Goal: Task Accomplishment & Management: Complete application form

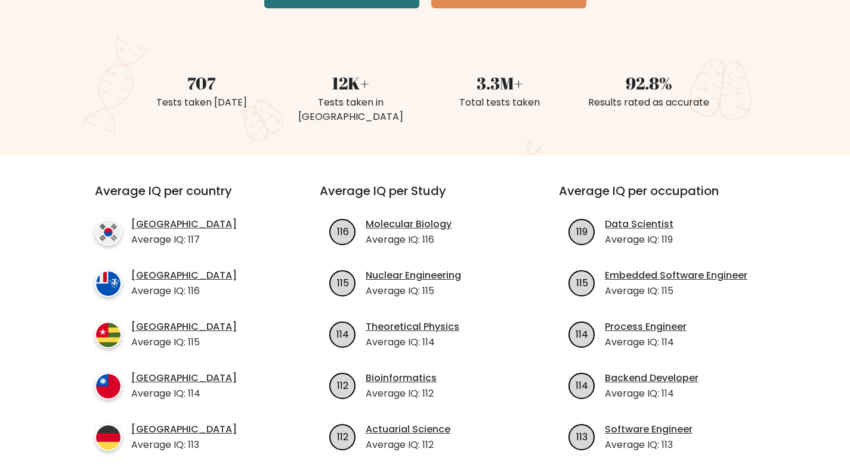
scroll to position [358, 0]
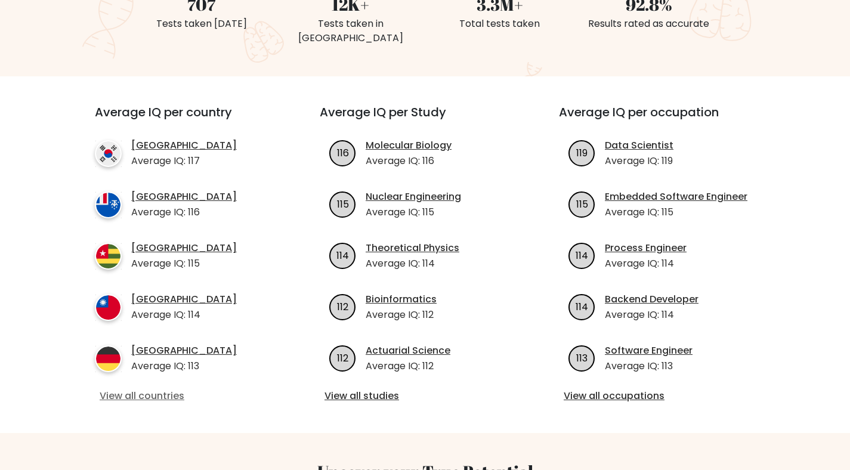
click at [165, 389] on link "View all countries" at bounding box center [186, 396] width 172 height 14
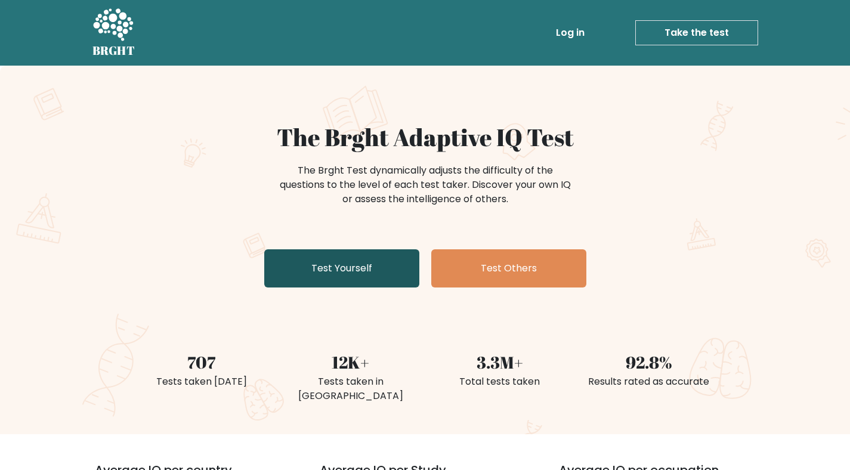
click at [360, 263] on link "Test Yourself" at bounding box center [341, 268] width 155 height 38
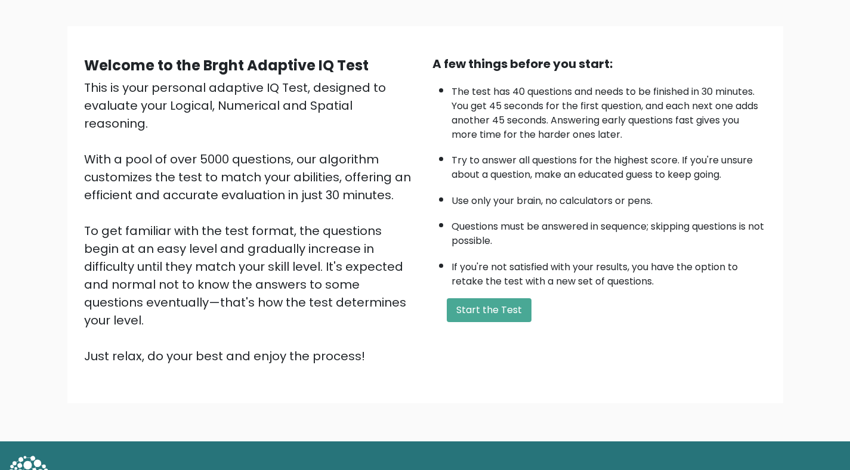
scroll to position [76, 0]
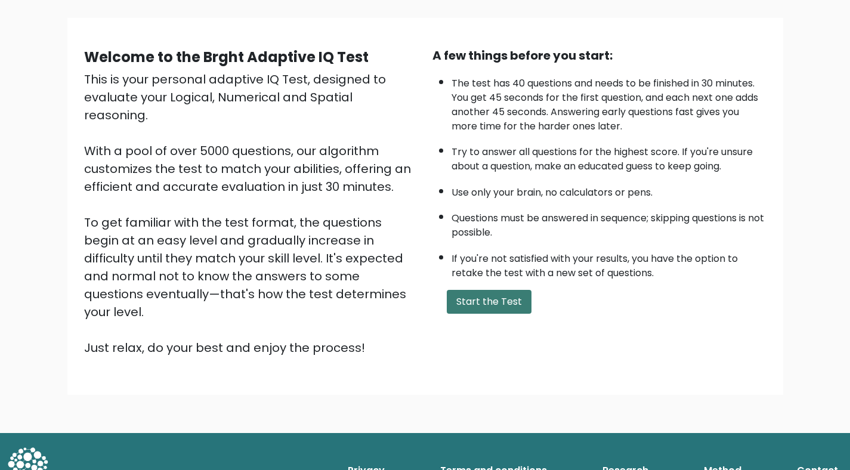
click at [481, 294] on button "Start the Test" at bounding box center [489, 302] width 85 height 24
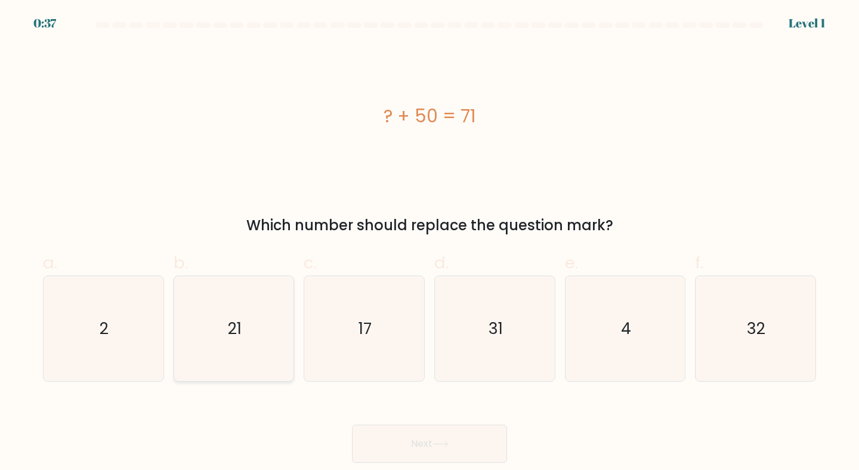
click at [248, 329] on icon "21" at bounding box center [234, 329] width 106 height 106
click at [429, 243] on input "b. 21" at bounding box center [429, 239] width 1 height 8
radio input "true"
click at [442, 444] on icon at bounding box center [440, 443] width 14 height 5
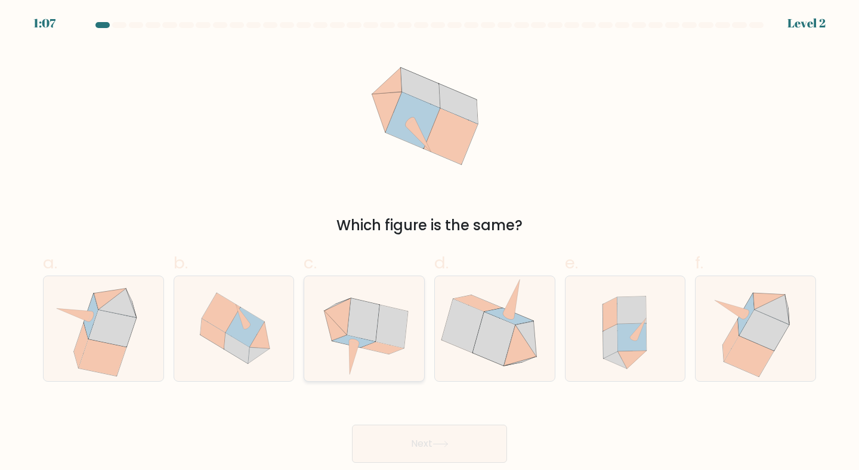
click at [355, 343] on icon at bounding box center [354, 357] width 10 height 33
click at [429, 243] on input "c." at bounding box center [429, 239] width 1 height 8
radio input "true"
click at [443, 449] on button "Next" at bounding box center [429, 444] width 155 height 38
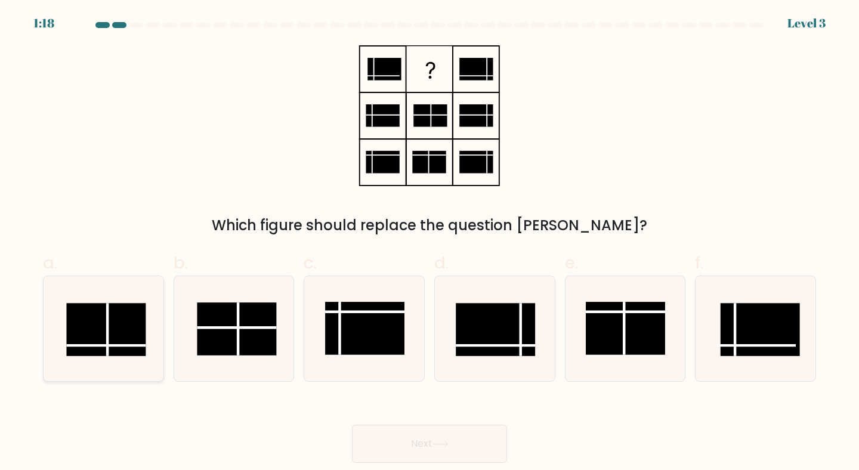
click at [149, 341] on icon at bounding box center [104, 329] width 106 height 106
click at [429, 243] on input "a." at bounding box center [429, 239] width 1 height 8
radio input "true"
click at [408, 432] on button "Next" at bounding box center [429, 444] width 155 height 38
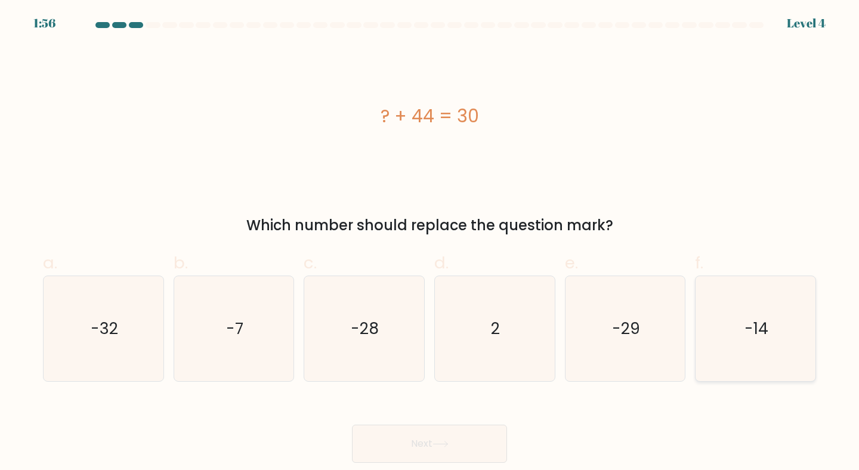
click at [737, 315] on icon "-14" at bounding box center [756, 329] width 106 height 106
click at [430, 243] on input "f. -14" at bounding box center [429, 239] width 1 height 8
radio input "true"
click at [457, 453] on button "Next" at bounding box center [429, 444] width 155 height 38
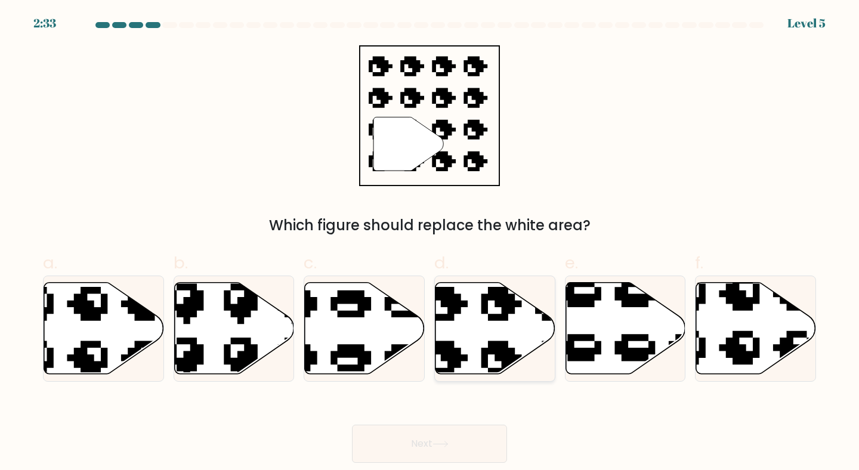
click at [520, 338] on icon at bounding box center [495, 328] width 120 height 92
click at [430, 243] on input "d." at bounding box center [429, 239] width 1 height 8
radio input "true"
click at [447, 443] on icon at bounding box center [440, 443] width 14 height 5
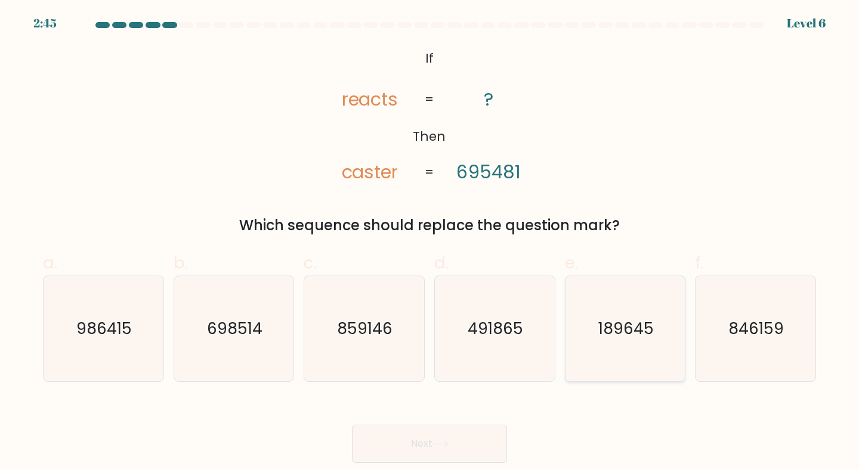
click at [601, 348] on icon "189645" at bounding box center [626, 329] width 106 height 106
click at [430, 243] on input "e. 189645" at bounding box center [429, 239] width 1 height 8
radio input "true"
click at [401, 438] on button "Next" at bounding box center [429, 444] width 155 height 38
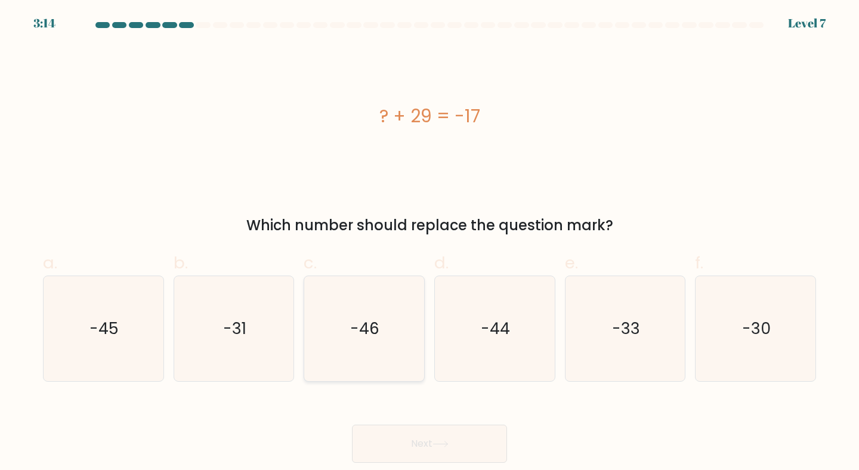
click at [368, 339] on text "-46" at bounding box center [365, 328] width 29 height 22
click at [429, 243] on input "c. -46" at bounding box center [429, 239] width 1 height 8
radio input "true"
click at [440, 443] on icon at bounding box center [440, 444] width 16 height 7
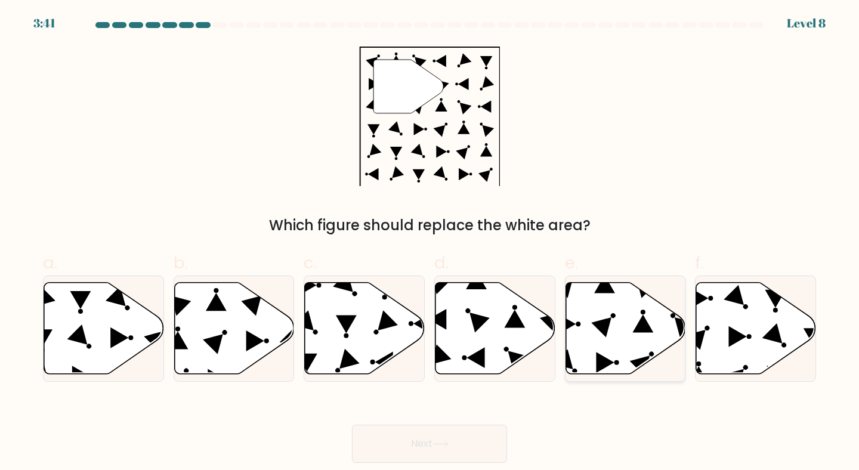
click at [586, 321] on icon at bounding box center [625, 328] width 120 height 92
click at [430, 243] on input "e." at bounding box center [429, 239] width 1 height 8
radio input "true"
click at [434, 436] on button "Next" at bounding box center [429, 444] width 155 height 38
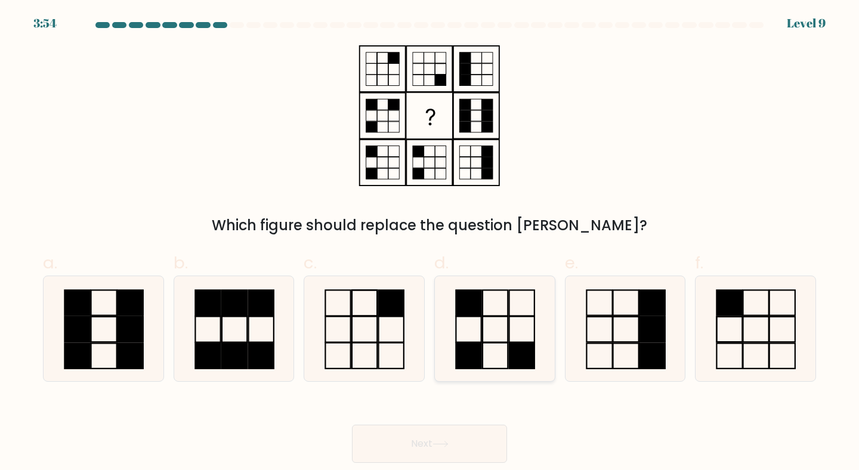
click at [517, 331] on icon at bounding box center [495, 329] width 106 height 106
click at [430, 243] on input "d." at bounding box center [429, 239] width 1 height 8
radio input "true"
click at [474, 444] on button "Next" at bounding box center [429, 444] width 155 height 38
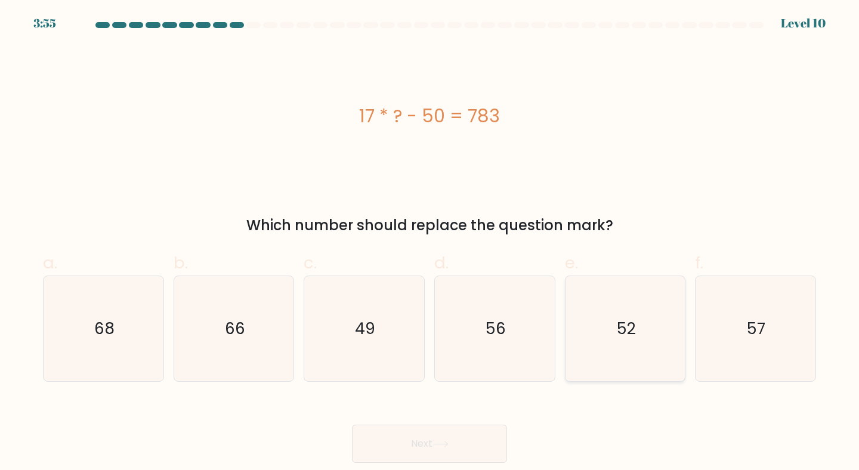
click at [636, 359] on icon "52" at bounding box center [626, 329] width 106 height 106
click at [430, 243] on input "e. 52" at bounding box center [429, 239] width 1 height 8
radio input "true"
click at [366, 325] on text "49" at bounding box center [365, 328] width 20 height 22
click at [429, 243] on input "c. 49" at bounding box center [429, 239] width 1 height 8
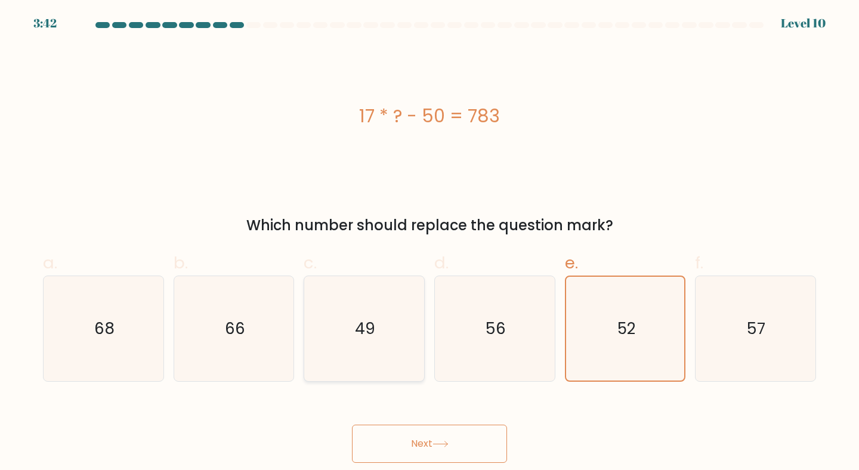
radio input "true"
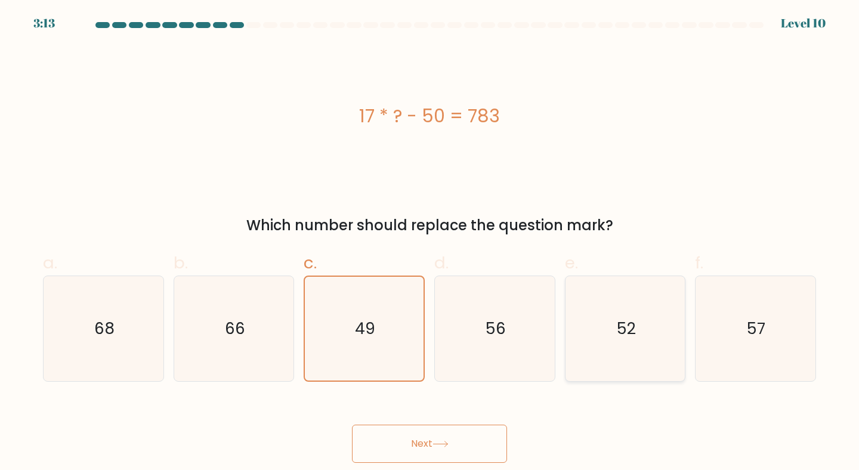
click at [627, 363] on icon "52" at bounding box center [626, 329] width 106 height 106
click at [430, 243] on input "e. 52" at bounding box center [429, 239] width 1 height 8
radio input "true"
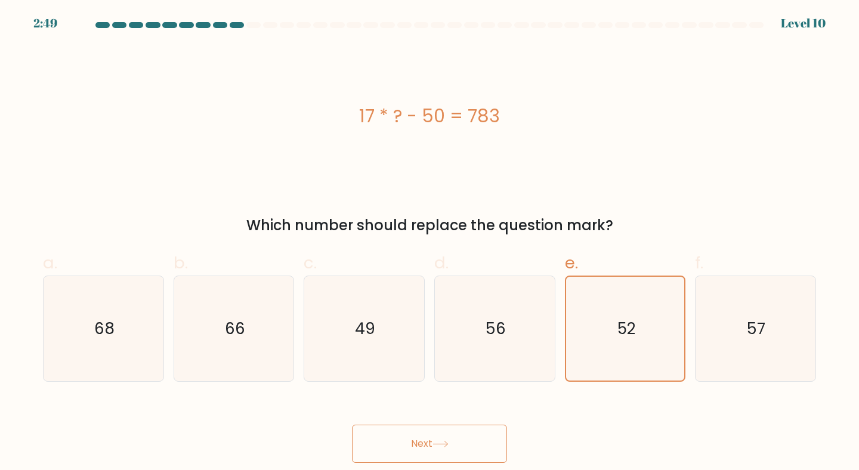
click at [494, 437] on button "Next" at bounding box center [429, 444] width 155 height 38
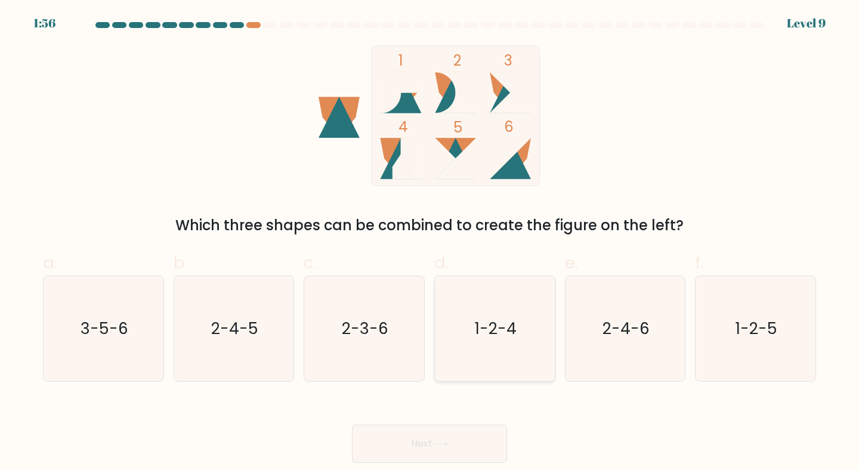
click at [499, 353] on icon "1-2-4" at bounding box center [495, 329] width 106 height 106
click at [430, 243] on input "d. 1-2-4" at bounding box center [429, 239] width 1 height 8
radio input "true"
click at [784, 316] on icon "1-2-5" at bounding box center [756, 329] width 106 height 106
click at [430, 243] on input "f. 1-2-5" at bounding box center [429, 239] width 1 height 8
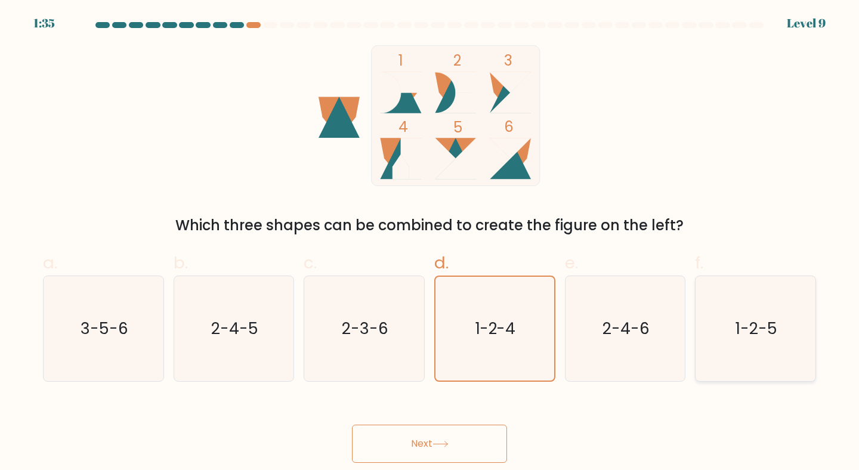
radio input "true"
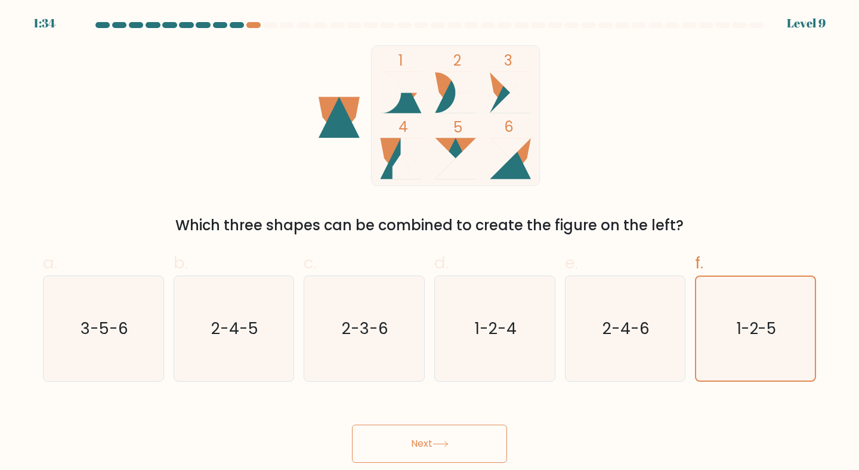
click at [472, 434] on button "Next" at bounding box center [429, 444] width 155 height 38
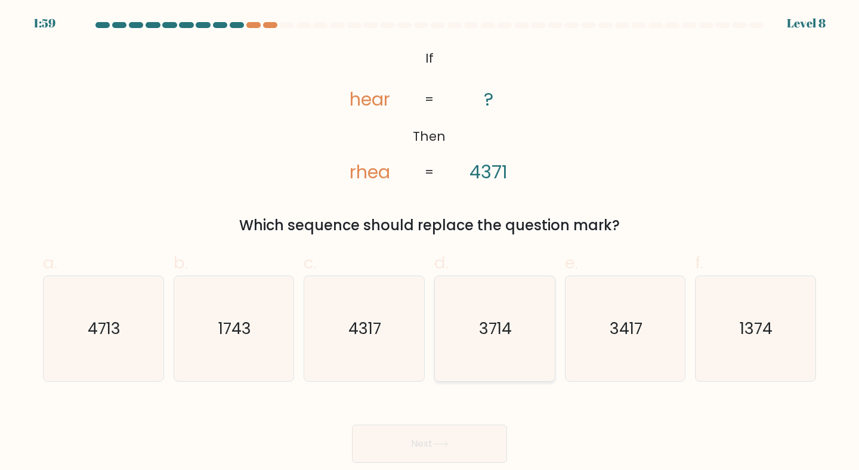
click at [471, 326] on icon "3714" at bounding box center [495, 329] width 106 height 106
click at [430, 243] on input "d. 3714" at bounding box center [429, 239] width 1 height 8
radio input "true"
click at [489, 443] on button "Next" at bounding box center [429, 444] width 155 height 38
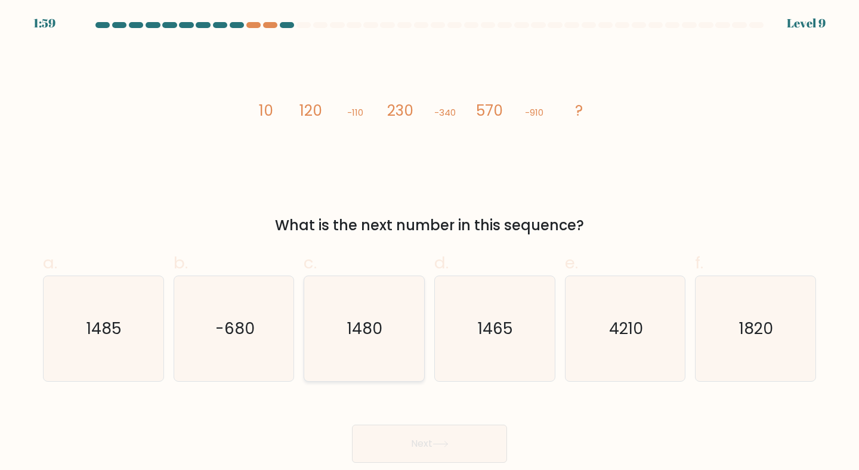
click at [389, 335] on icon "1480" at bounding box center [364, 329] width 106 height 106
click at [429, 243] on input "c. [DATE]" at bounding box center [429, 239] width 1 height 8
radio input "true"
click at [455, 436] on button "Next" at bounding box center [429, 444] width 155 height 38
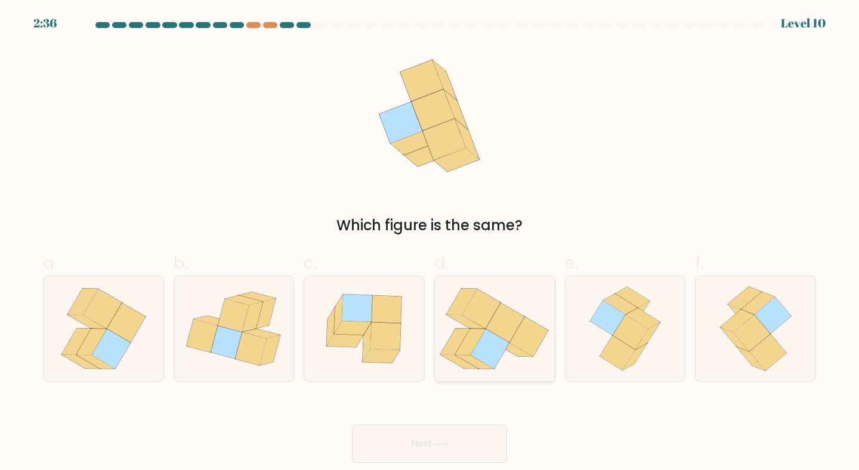
click at [484, 346] on icon at bounding box center [490, 349] width 39 height 40
click at [430, 243] on input "d." at bounding box center [429, 239] width 1 height 8
radio input "true"
click at [457, 426] on button "Next" at bounding box center [429, 444] width 155 height 38
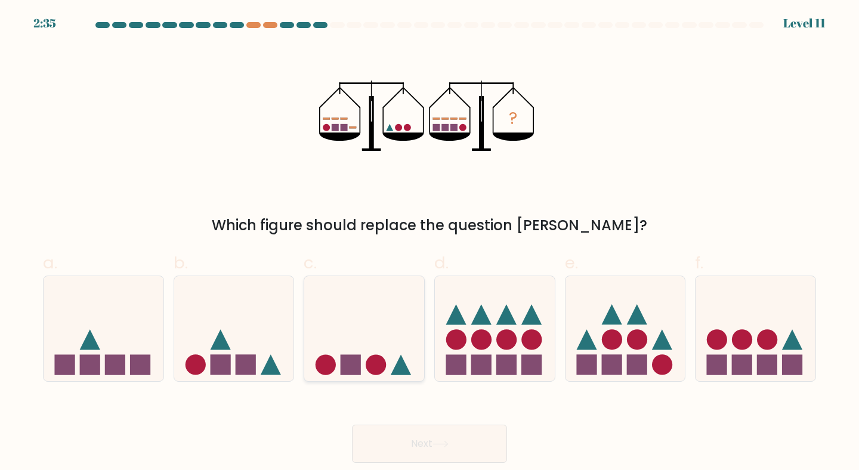
click at [366, 345] on icon at bounding box center [364, 328] width 120 height 99
click at [429, 243] on input "c." at bounding box center [429, 239] width 1 height 8
radio input "true"
click at [423, 437] on button "Next" at bounding box center [429, 444] width 155 height 38
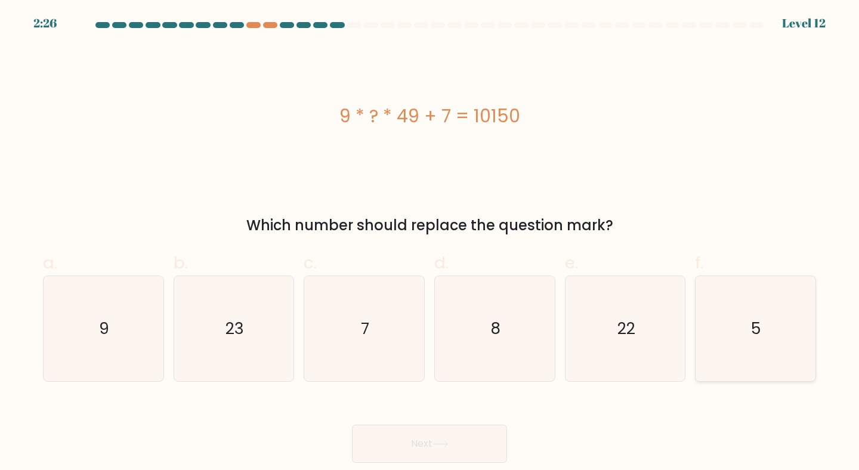
click at [769, 336] on icon "5" at bounding box center [756, 329] width 106 height 106
click at [430, 243] on input "f. 5" at bounding box center [429, 239] width 1 height 8
radio input "true"
click at [467, 345] on icon "8" at bounding box center [495, 329] width 106 height 106
click at [430, 243] on input "d. 8" at bounding box center [429, 239] width 1 height 8
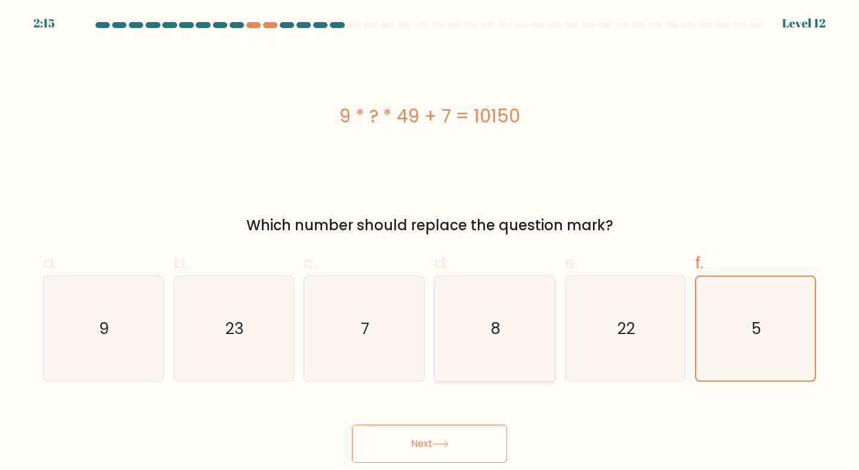
radio input "true"
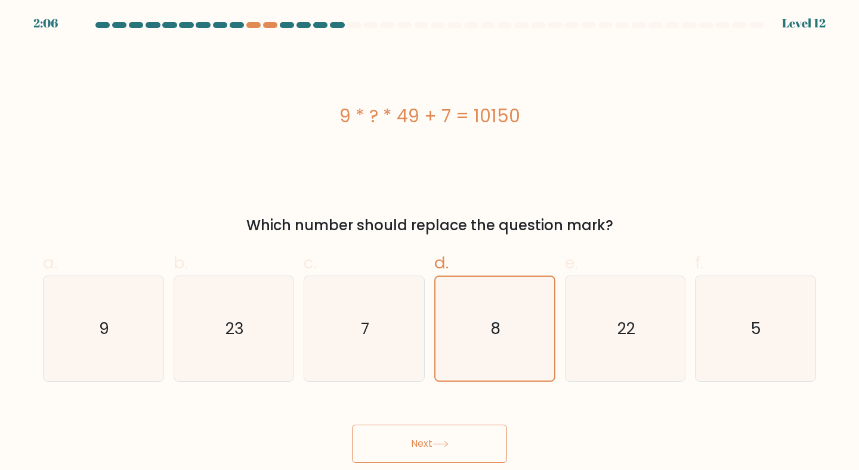
drag, startPoint x: 233, startPoint y: 333, endPoint x: 466, endPoint y: 462, distance: 265.9
click at [236, 333] on text "23" at bounding box center [234, 328] width 18 height 22
click at [429, 243] on input "b. 23" at bounding box center [429, 239] width 1 height 8
radio input "true"
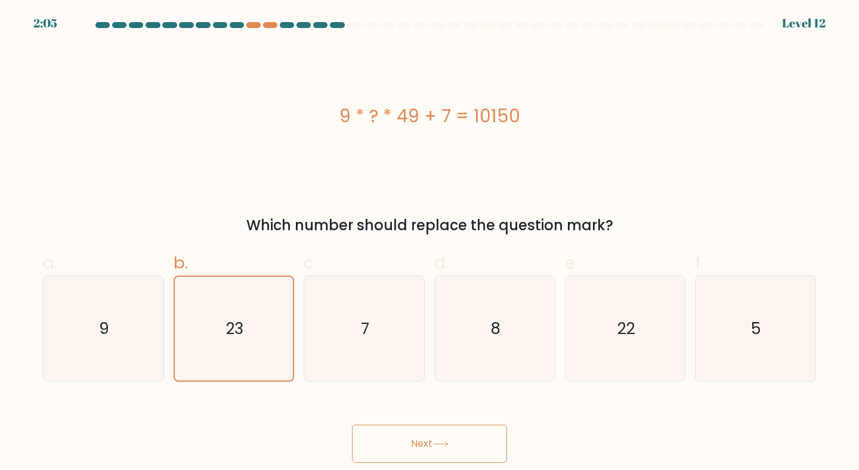
click at [437, 446] on icon at bounding box center [440, 444] width 16 height 7
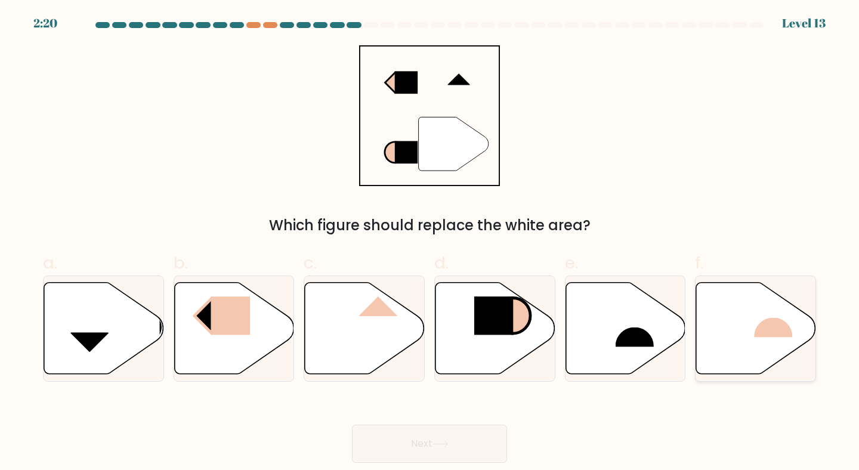
click at [756, 328] on rect at bounding box center [774, 318] width 39 height 40
click at [430, 243] on input "f." at bounding box center [429, 239] width 1 height 8
radio input "true"
click at [610, 348] on icon at bounding box center [625, 328] width 120 height 92
click at [430, 243] on input "e." at bounding box center [429, 239] width 1 height 8
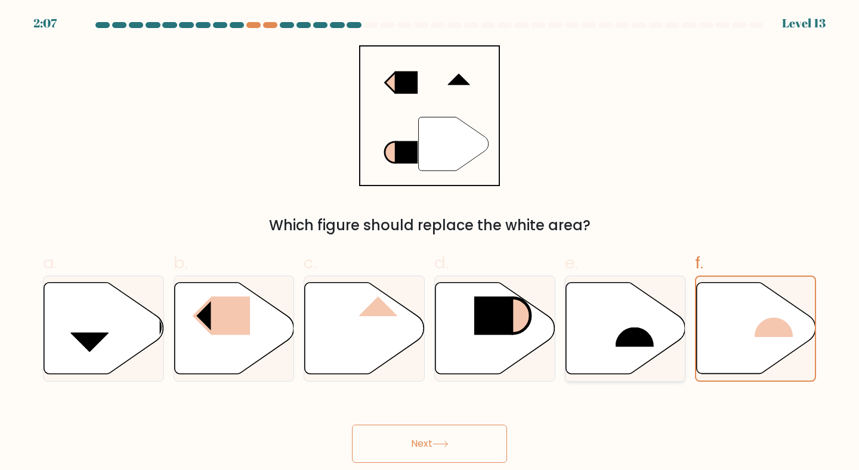
radio input "true"
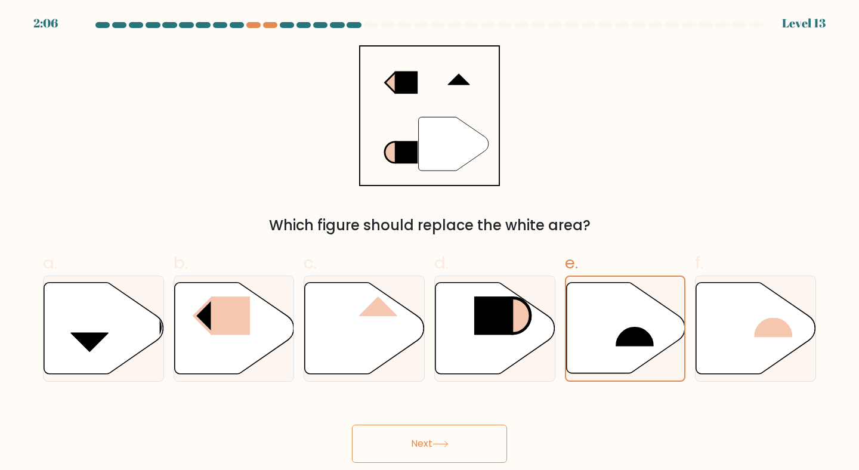
click at [466, 441] on button "Next" at bounding box center [429, 444] width 155 height 38
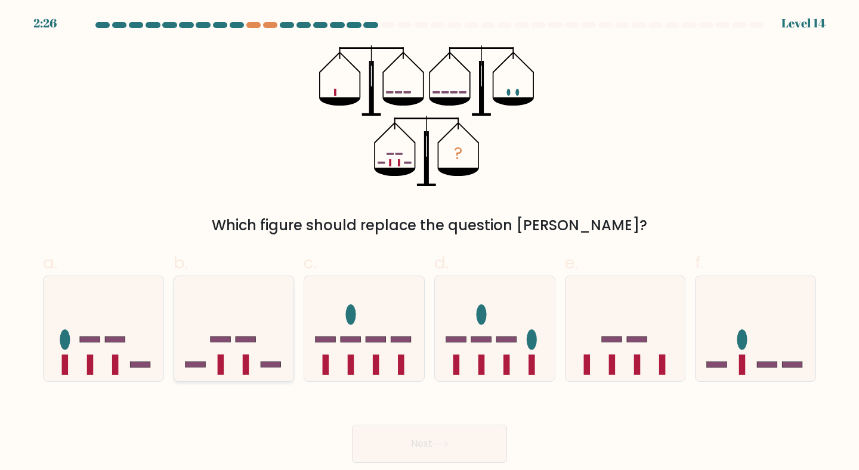
click at [253, 332] on icon at bounding box center [234, 328] width 120 height 99
click at [429, 243] on input "b." at bounding box center [429, 239] width 1 height 8
radio input "true"
click at [429, 443] on button "Next" at bounding box center [429, 444] width 155 height 38
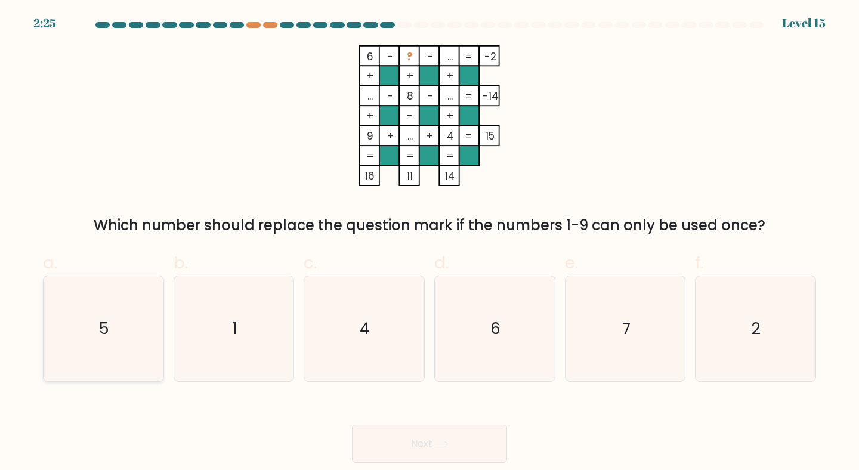
click at [107, 307] on icon "5" at bounding box center [104, 329] width 106 height 106
click at [429, 243] on input "a. 5" at bounding box center [429, 239] width 1 height 8
radio input "true"
click at [452, 438] on button "Next" at bounding box center [429, 444] width 155 height 38
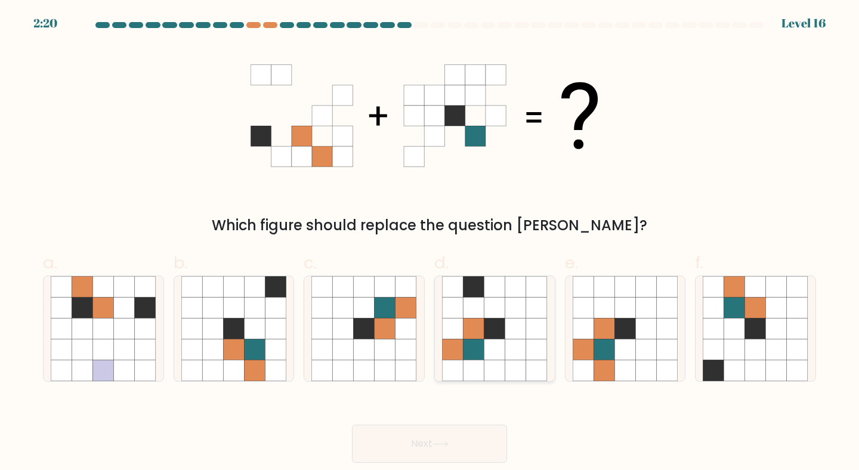
click at [481, 335] on icon at bounding box center [473, 328] width 21 height 21
click at [430, 243] on input "d." at bounding box center [429, 239] width 1 height 8
radio input "true"
click at [458, 447] on button "Next" at bounding box center [429, 444] width 155 height 38
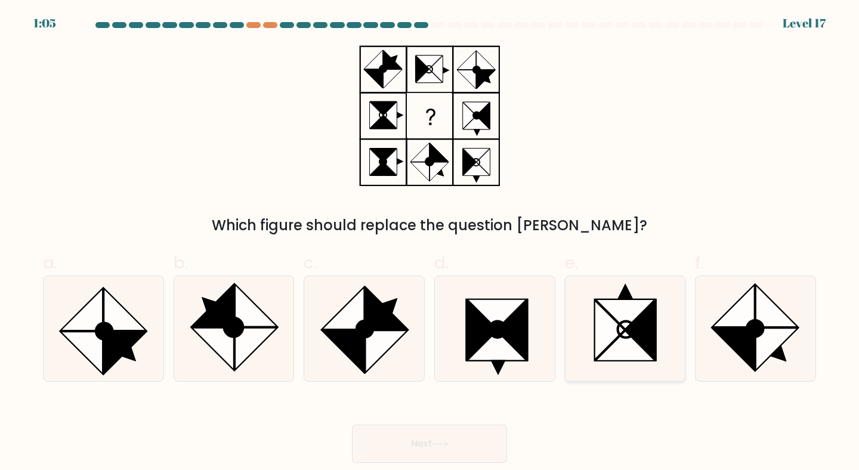
click at [617, 319] on icon at bounding box center [625, 314] width 60 height 30
click at [430, 243] on input "e." at bounding box center [429, 239] width 1 height 8
radio input "true"
click at [744, 358] on icon at bounding box center [733, 349] width 42 height 42
click at [430, 243] on input "f." at bounding box center [429, 239] width 1 height 8
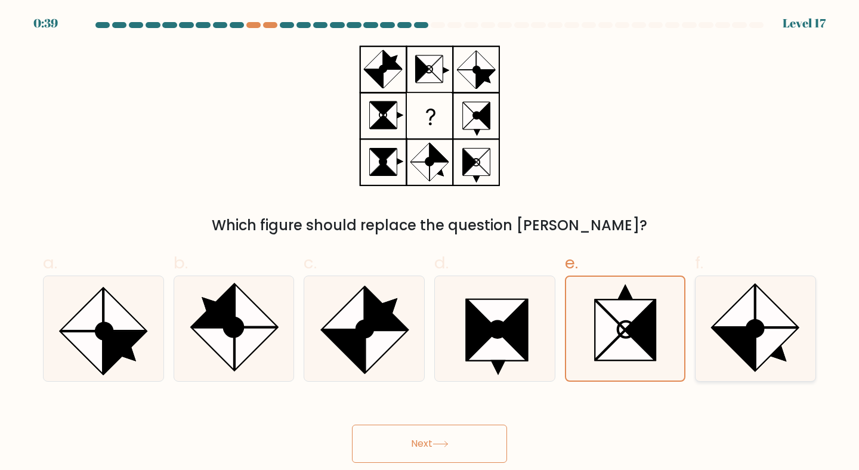
radio input "true"
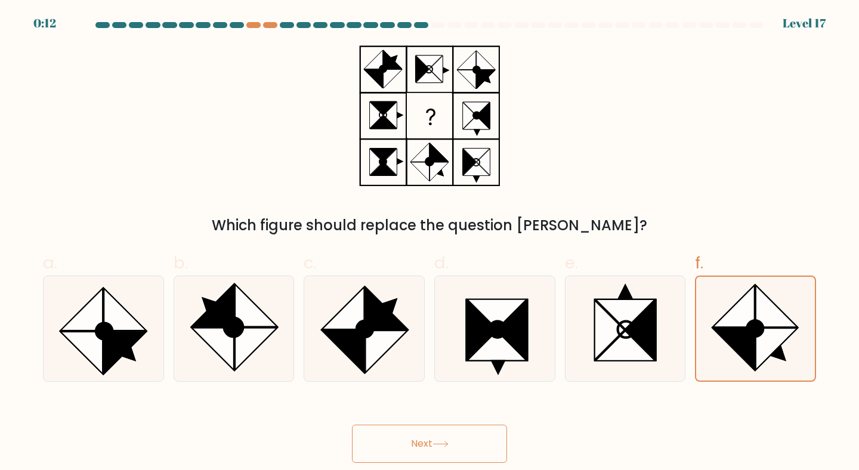
click at [480, 435] on button "Next" at bounding box center [429, 444] width 155 height 38
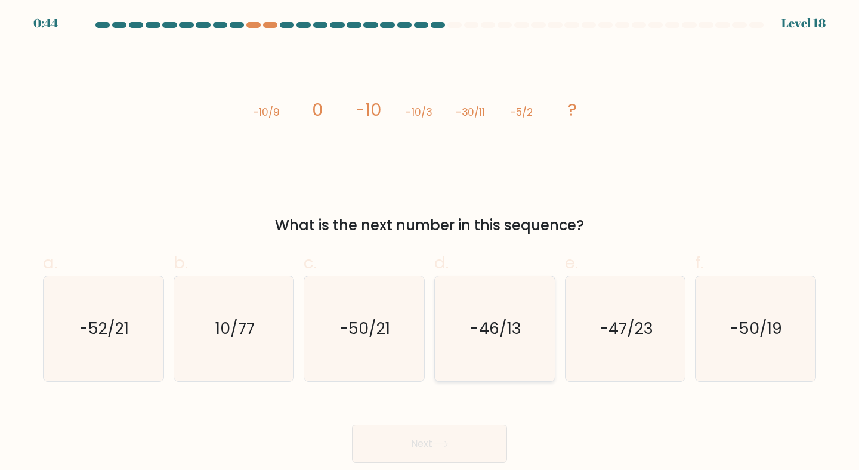
click at [461, 319] on icon "-46/13" at bounding box center [495, 329] width 106 height 106
click at [430, 243] on input "d. -46/13" at bounding box center [429, 239] width 1 height 8
radio input "true"
click at [636, 321] on text "-47/23" at bounding box center [626, 328] width 54 height 22
click at [430, 243] on input "e. -47/23" at bounding box center [429, 239] width 1 height 8
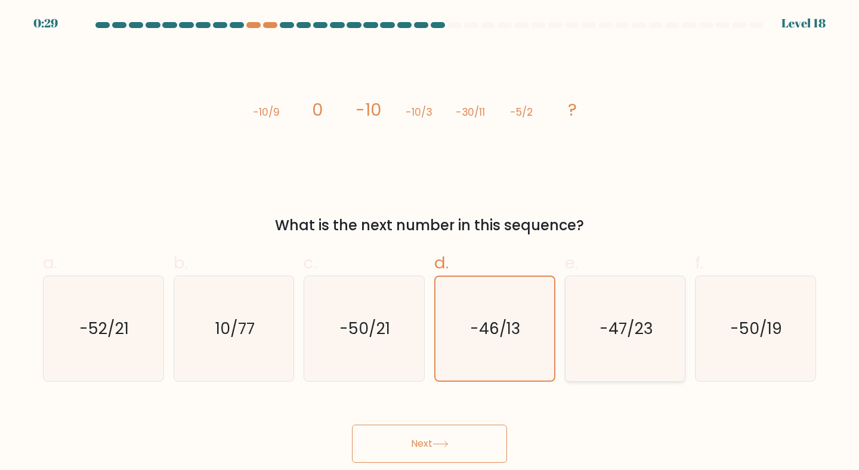
radio input "true"
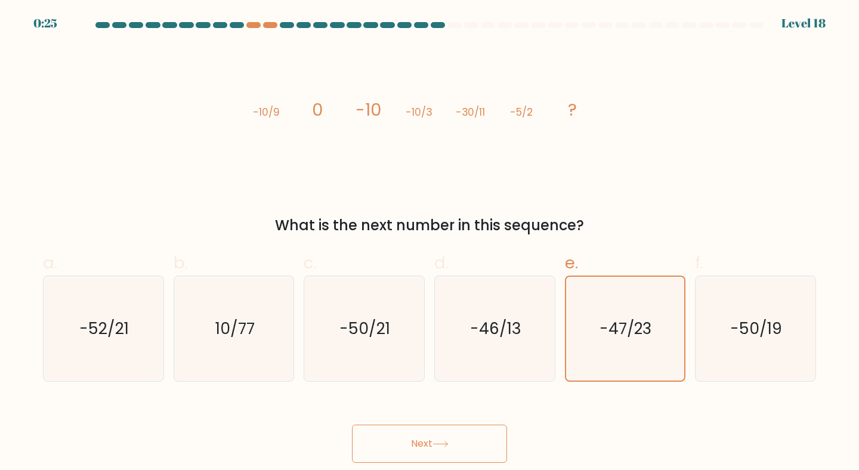
click at [463, 430] on button "Next" at bounding box center [429, 444] width 155 height 38
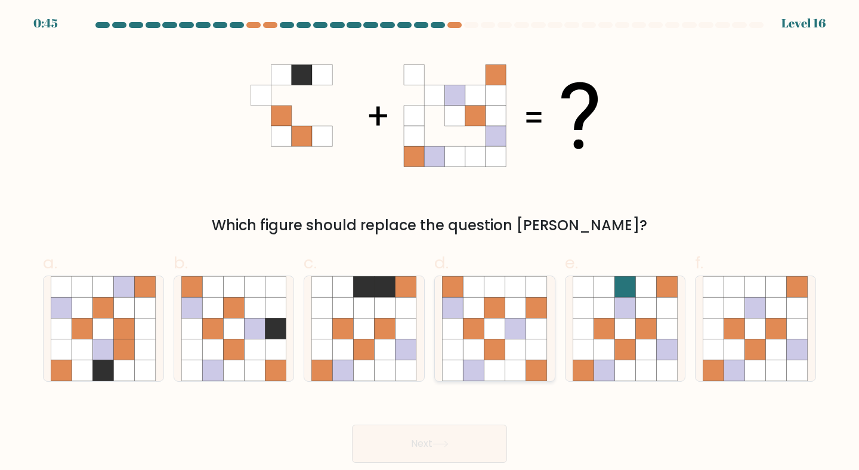
click at [508, 333] on icon at bounding box center [515, 328] width 21 height 21
click at [430, 243] on input "d." at bounding box center [429, 239] width 1 height 8
radio input "true"
click at [239, 350] on icon at bounding box center [233, 349] width 21 height 21
click at [429, 243] on input "b." at bounding box center [429, 239] width 1 height 8
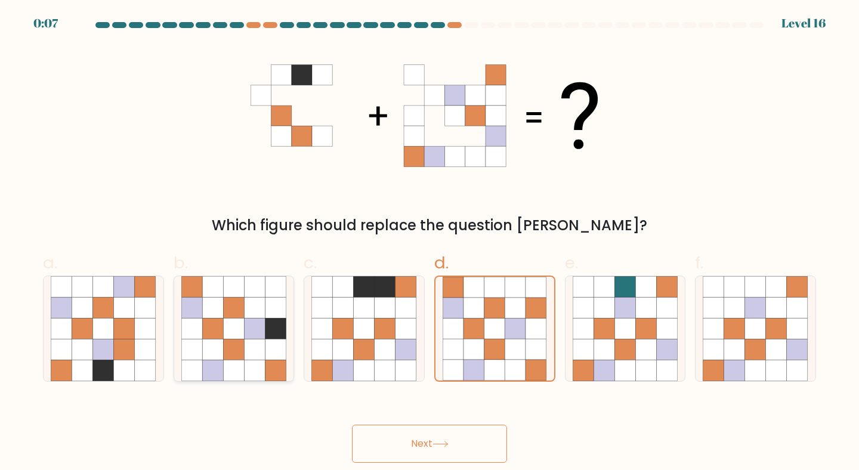
radio input "true"
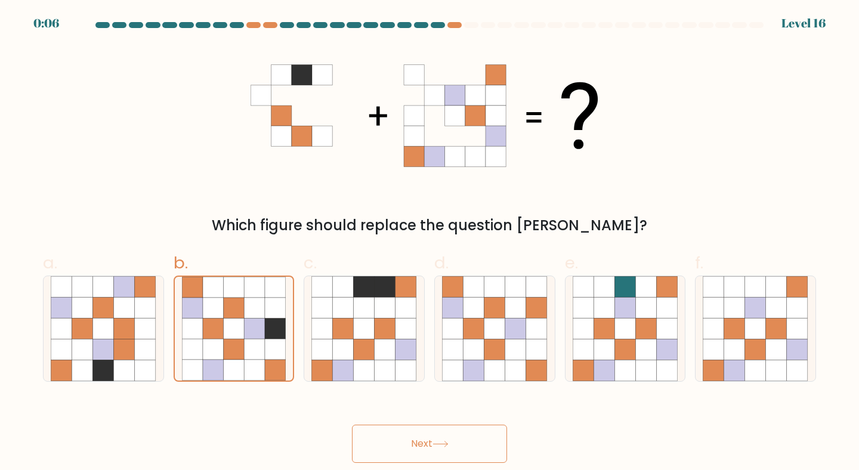
click at [466, 440] on button "Next" at bounding box center [429, 444] width 155 height 38
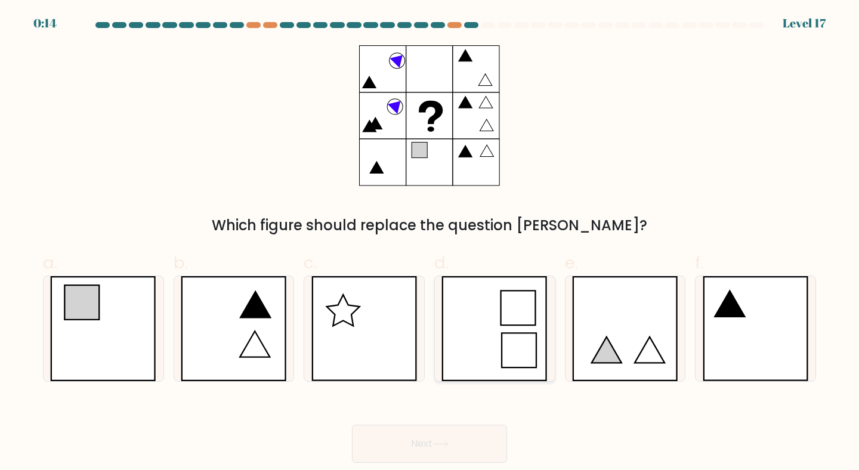
click at [493, 330] on icon at bounding box center [494, 329] width 106 height 106
click at [430, 243] on input "d." at bounding box center [429, 239] width 1 height 8
radio input "true"
click at [112, 314] on icon at bounding box center [103, 329] width 106 height 106
click at [429, 243] on input "a." at bounding box center [429, 239] width 1 height 8
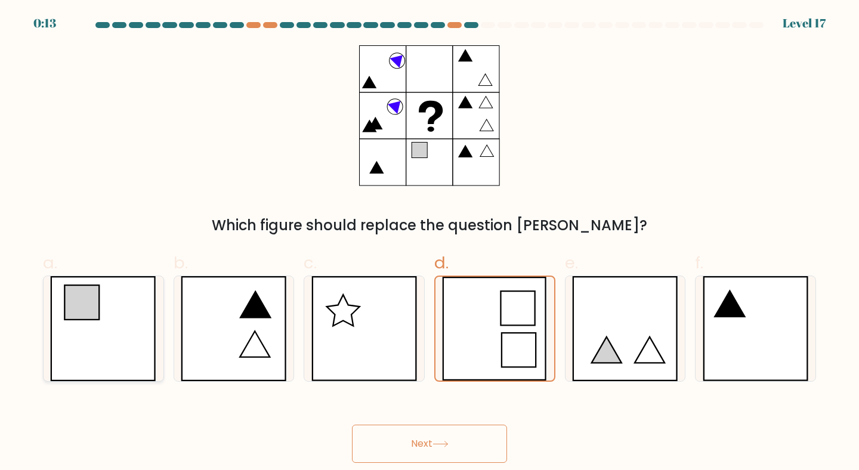
radio input "true"
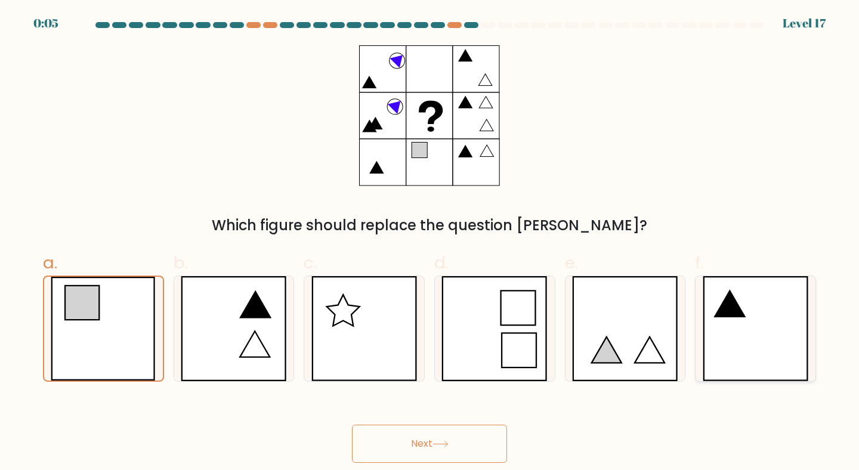
click at [747, 334] on icon at bounding box center [756, 329] width 106 height 106
click at [430, 243] on input "f." at bounding box center [429, 239] width 1 height 8
radio input "true"
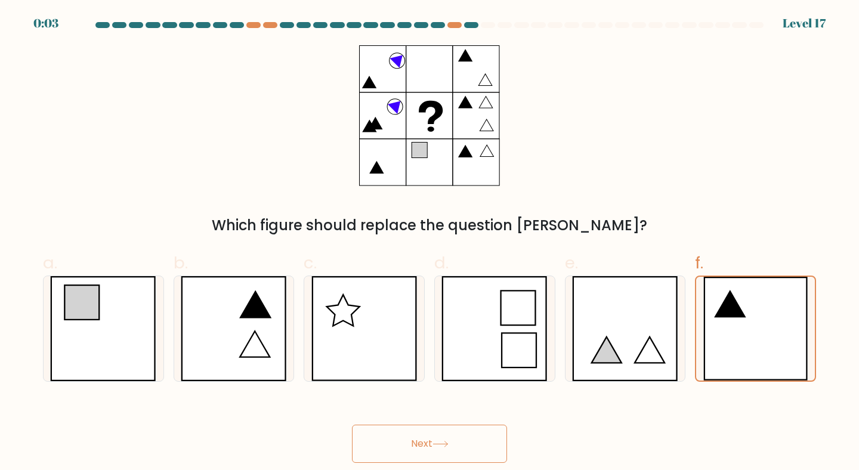
click at [406, 447] on button "Next" at bounding box center [429, 444] width 155 height 38
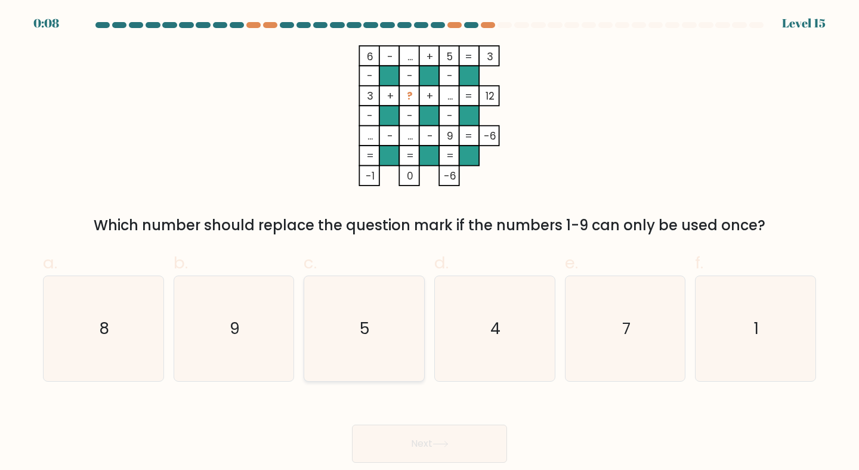
click at [389, 338] on icon "5" at bounding box center [364, 329] width 106 height 106
click at [429, 243] on input "c. 5" at bounding box center [429, 239] width 1 height 8
radio input "true"
